Goal: Go to known website: Access a specific website the user already knows

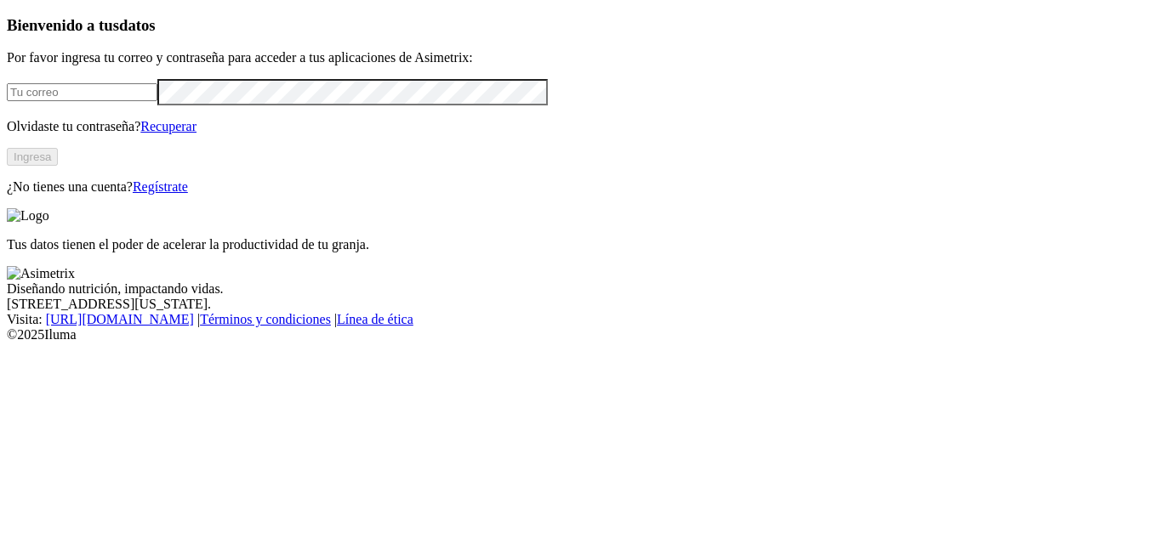
type input "[EMAIL_ADDRESS][DOMAIN_NAME]"
click at [58, 166] on button "Ingresa" at bounding box center [32, 157] width 51 height 18
